Goal: Task Accomplishment & Management: Manage account settings

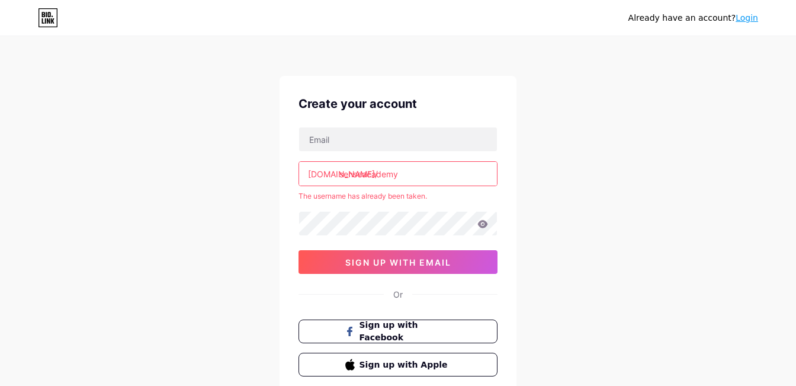
click at [593, 256] on div "Already have an account? Login Create your account [DOMAIN_NAME]/ senseacademy …" at bounding box center [398, 234] width 796 height 468
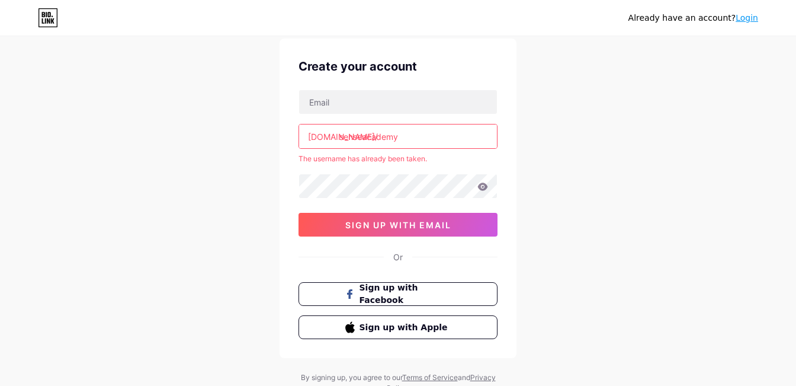
scroll to position [33, 0]
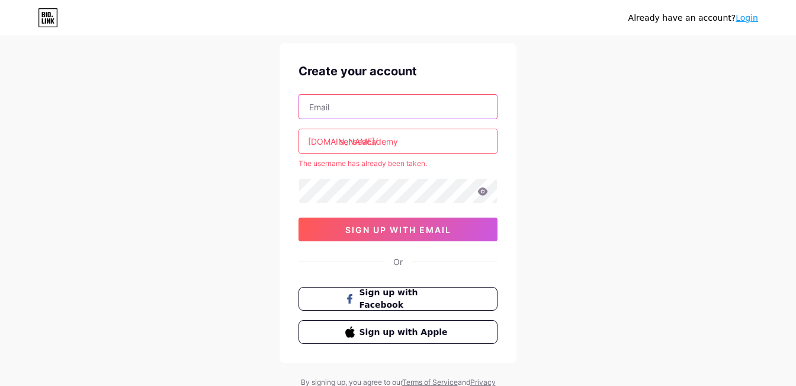
click at [361, 111] on input "text" at bounding box center [398, 107] width 198 height 24
click at [194, 184] on div "Already have an account? Login Create your account bio.link/ senseacademy The u…" at bounding box center [398, 201] width 796 height 468
click at [210, 187] on div "Already have an account? Login Create your account bio.link/ senseacademy The u…" at bounding box center [398, 201] width 796 height 468
click at [749, 15] on link "Login" at bounding box center [746, 17] width 23 height 9
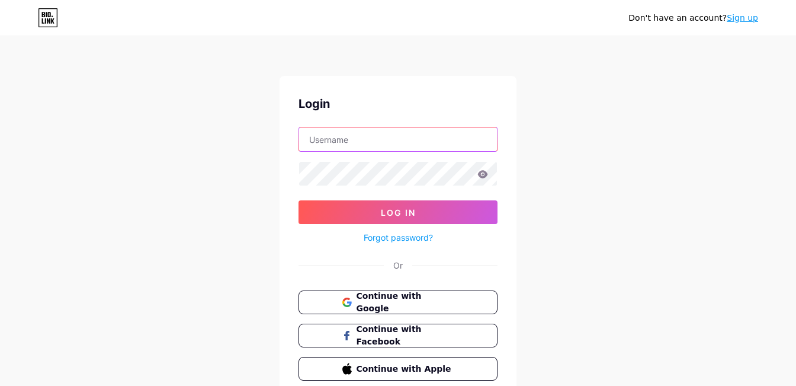
type input "senseacademy"
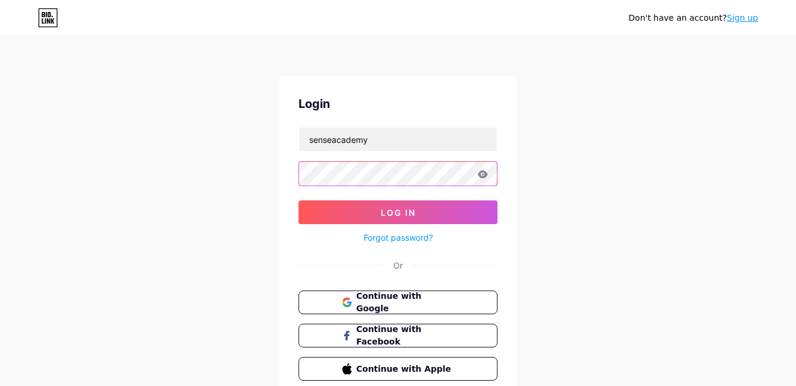
click at [398, 212] on button "Log In" at bounding box center [397, 212] width 199 height 24
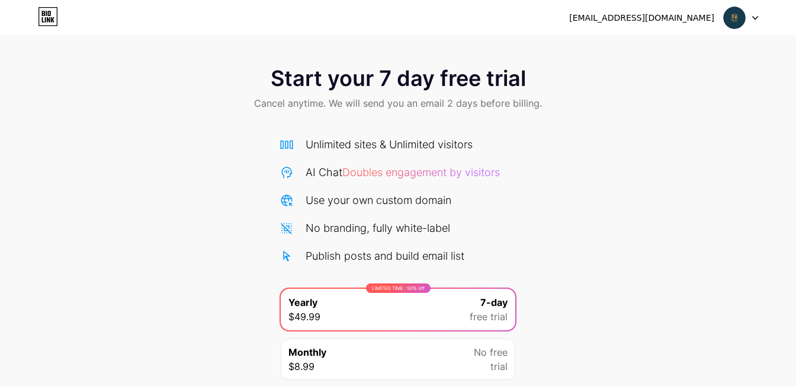
click at [657, 23] on div "olya.gluschenko22@gmail.com" at bounding box center [641, 18] width 145 height 12
click at [750, 21] on div at bounding box center [741, 17] width 34 height 21
click at [618, 127] on div "Start your 7 day free trial Cancel anytime. We will send you an email 2 days be…" at bounding box center [398, 256] width 796 height 404
click at [48, 26] on link at bounding box center [48, 17] width 20 height 21
click at [754, 21] on div at bounding box center [741, 17] width 34 height 21
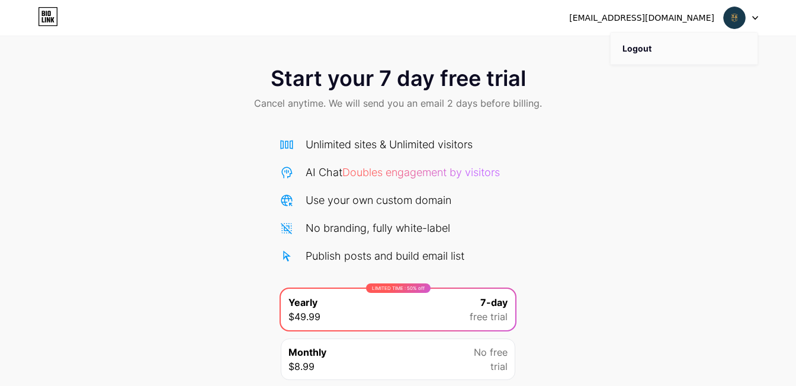
click at [642, 49] on li "Logout" at bounding box center [684, 49] width 147 height 32
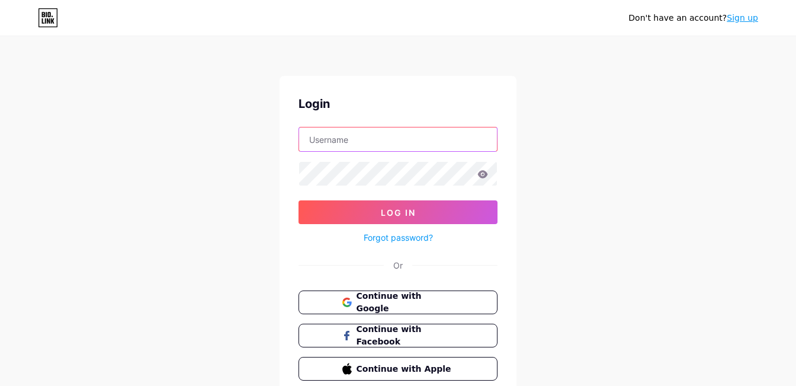
type input "stasypassion"
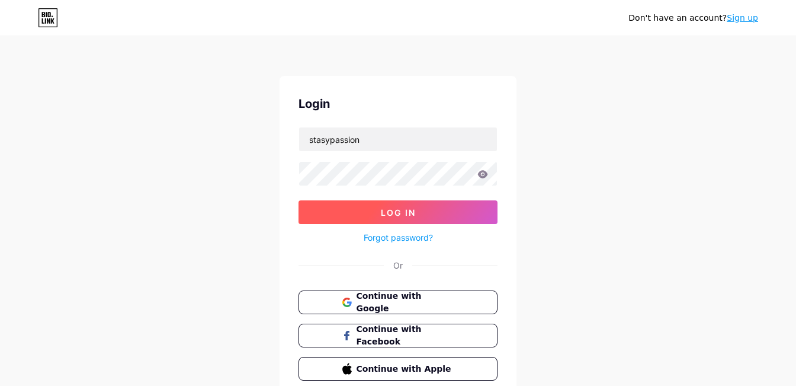
click at [399, 211] on span "Log In" at bounding box center [398, 212] width 35 height 10
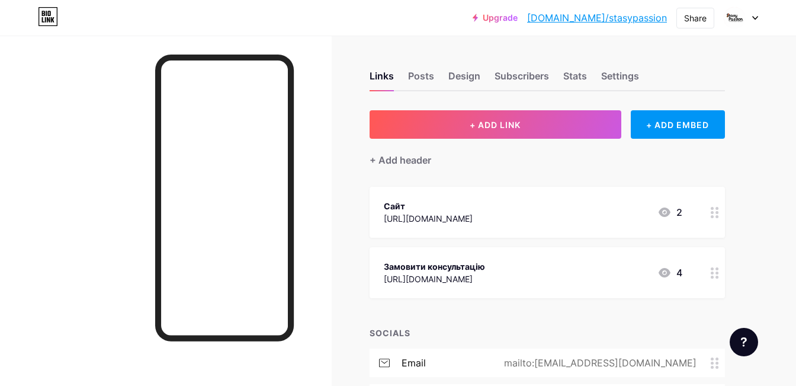
click at [749, 17] on div at bounding box center [741, 17] width 34 height 21
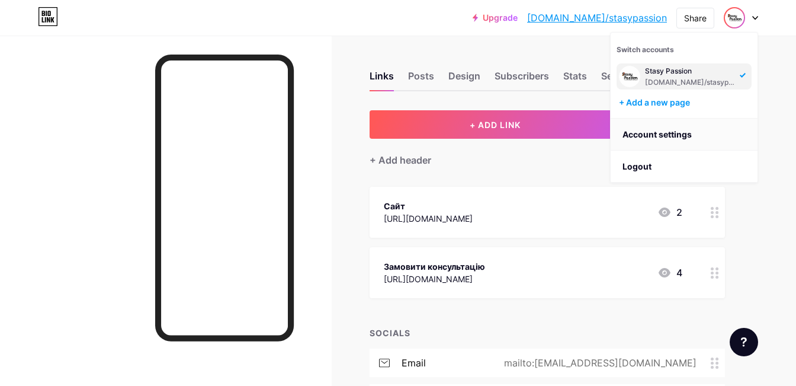
click at [661, 135] on link "Account settings" at bounding box center [684, 134] width 147 height 32
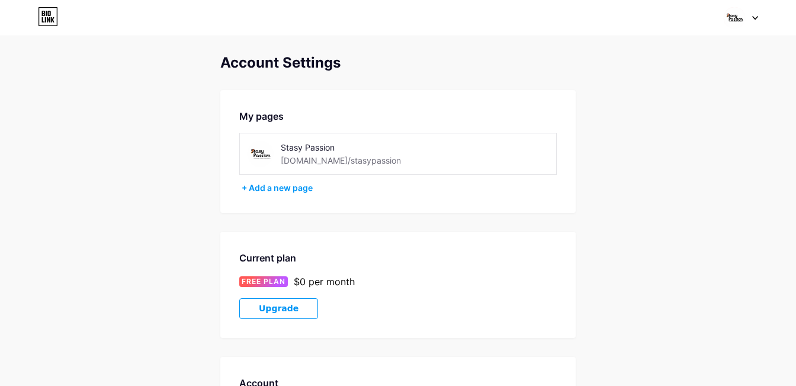
click at [338, 161] on div "[DOMAIN_NAME]/stasypassion" at bounding box center [341, 160] width 120 height 12
click at [358, 162] on div "[DOMAIN_NAME]/stasypassion" at bounding box center [341, 160] width 120 height 12
click at [293, 188] on div "+ Add a new page" at bounding box center [399, 188] width 315 height 12
click at [344, 149] on div "Stasy Passion" at bounding box center [365, 147] width 168 height 12
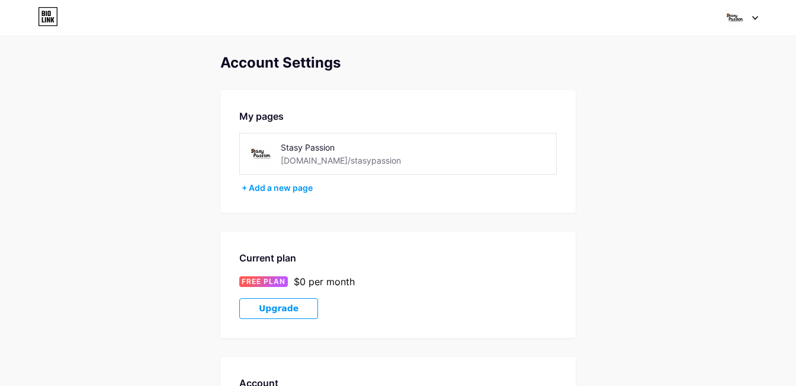
click at [296, 147] on div "Stasy Passion" at bounding box center [365, 147] width 168 height 12
click at [240, 159] on div "Stasy Passion [DOMAIN_NAME]/stasypassion" at bounding box center [397, 154] width 317 height 42
click at [323, 169] on div "Stasy Passion [DOMAIN_NAME]/stasypassion" at bounding box center [397, 154] width 317 height 42
click at [338, 159] on div "[DOMAIN_NAME]/stasypassion" at bounding box center [341, 160] width 120 height 12
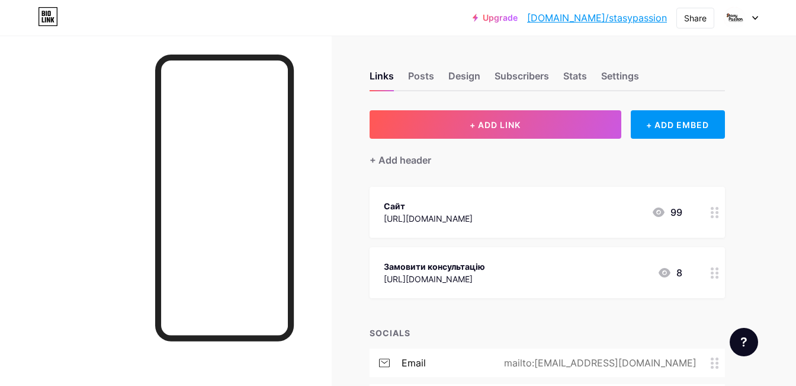
click at [756, 18] on icon at bounding box center [755, 18] width 5 height 3
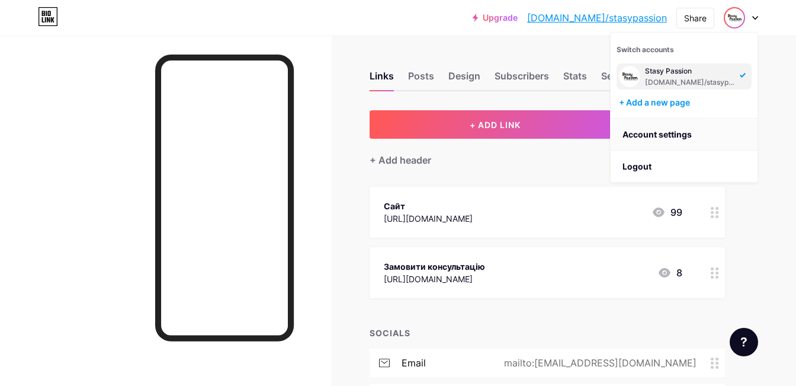
click at [649, 127] on link "Account settings" at bounding box center [684, 134] width 147 height 32
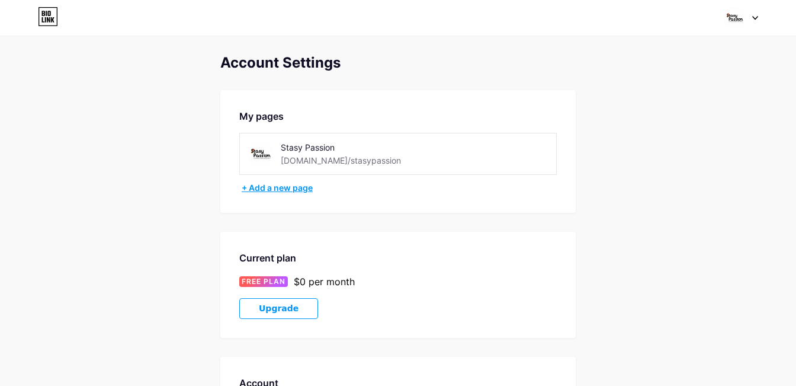
click at [292, 188] on div "+ Add a new page" at bounding box center [399, 188] width 315 height 12
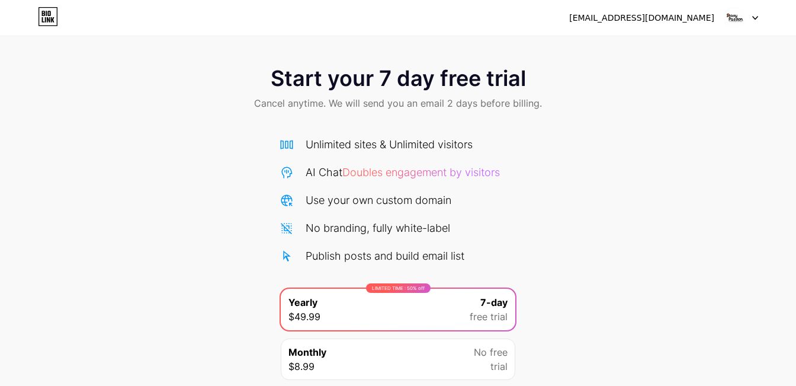
scroll to position [-4, 0]
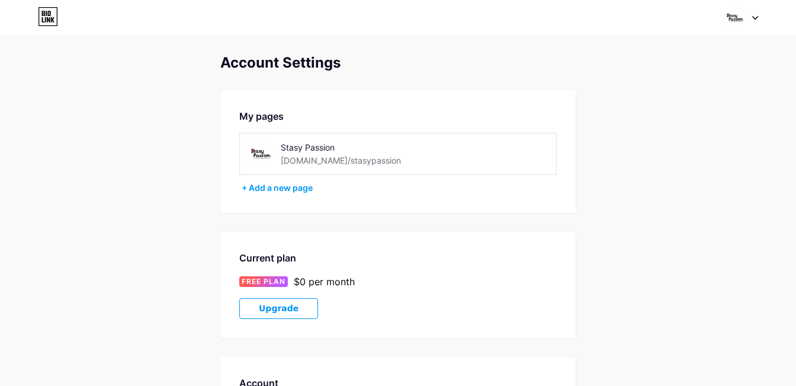
click at [753, 13] on div at bounding box center [741, 17] width 34 height 21
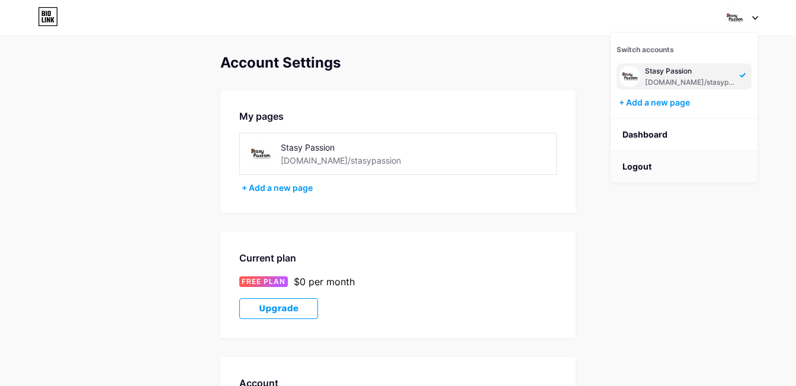
click at [644, 164] on li "Logout" at bounding box center [684, 166] width 147 height 32
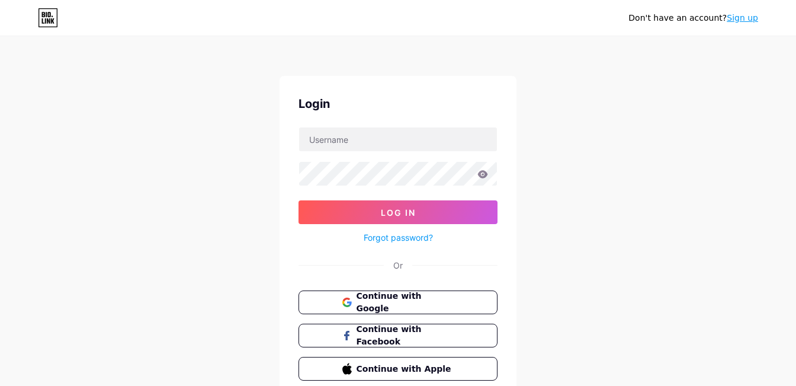
click at [602, 150] on div "Don't have an account? Sign up Login Log In Forgot password? Or Continue with G…" at bounding box center [398, 218] width 796 height 437
